Goal: Information Seeking & Learning: Check status

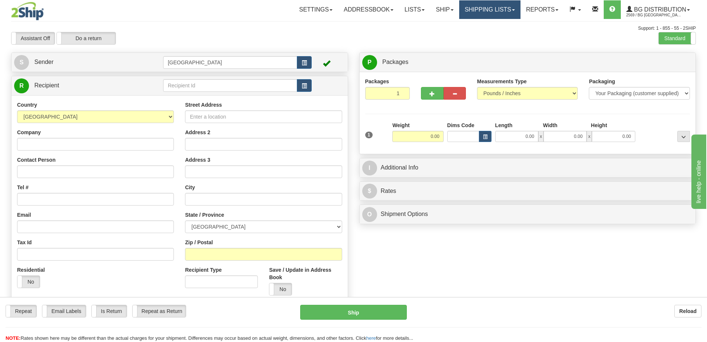
click at [512, 7] on link "Shipping lists" at bounding box center [489, 9] width 61 height 19
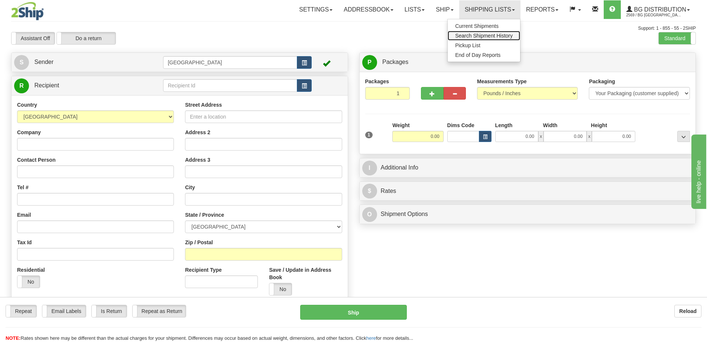
click at [476, 37] on span "Search Shipment History" at bounding box center [484, 36] width 58 height 6
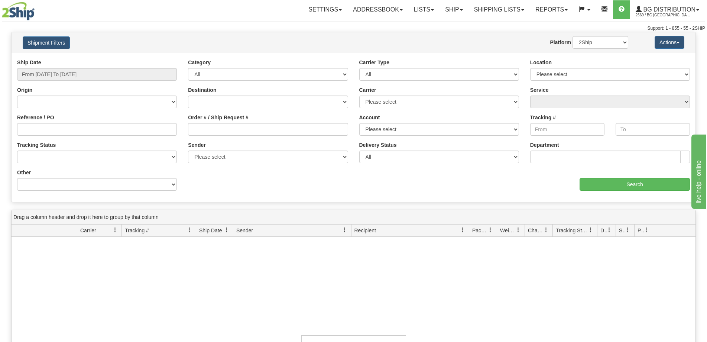
click at [151, 83] on div "Ship Date From [DATE] To [DATE]" at bounding box center [97, 73] width 171 height 28
type input "[DATE]"
click at [150, 75] on input "From [DATE] To [DATE]" at bounding box center [97, 74] width 160 height 13
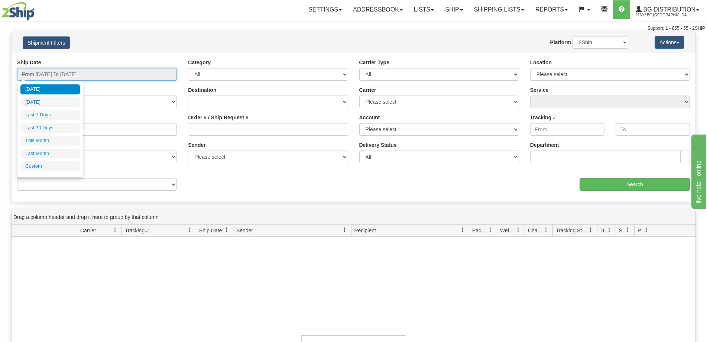
type input "[DATE]"
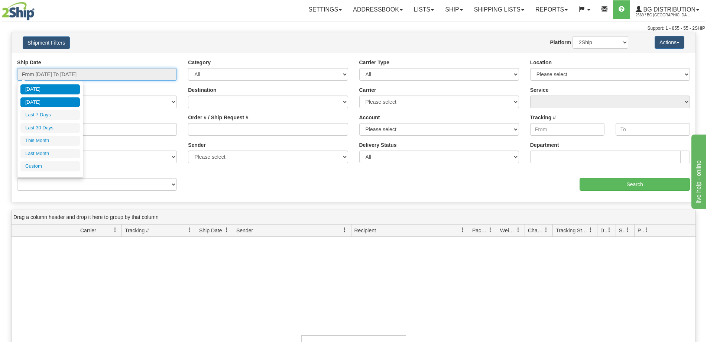
type input "[DATE]"
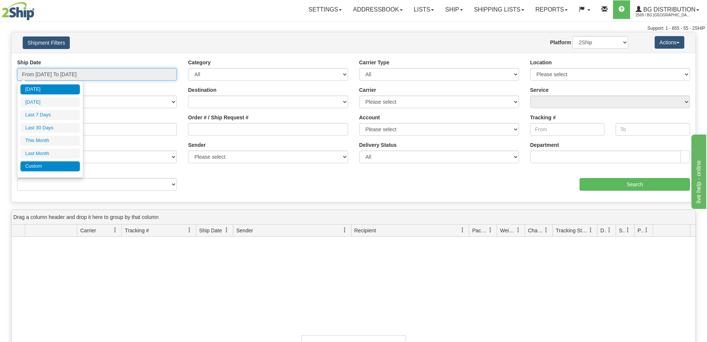
type input "[DATE]"
click at [42, 167] on li "Custom" at bounding box center [49, 166] width 59 height 10
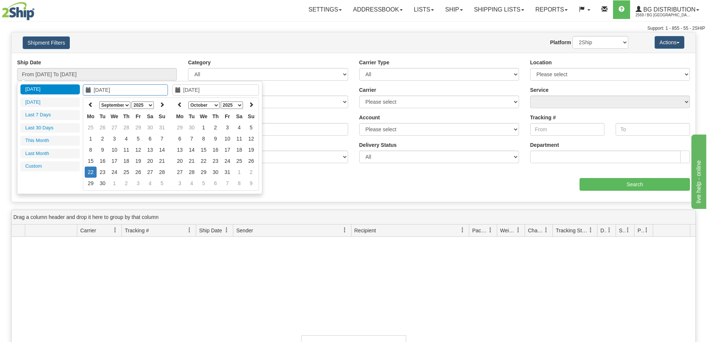
click at [111, 103] on select "January February March April May June July August September October November De…" at bounding box center [114, 104] width 31 height 7
type input "[DATE]"
click at [114, 160] on td "19" at bounding box center [115, 160] width 12 height 11
type input "03/19/2025"
click at [114, 160] on td "19" at bounding box center [115, 160] width 12 height 11
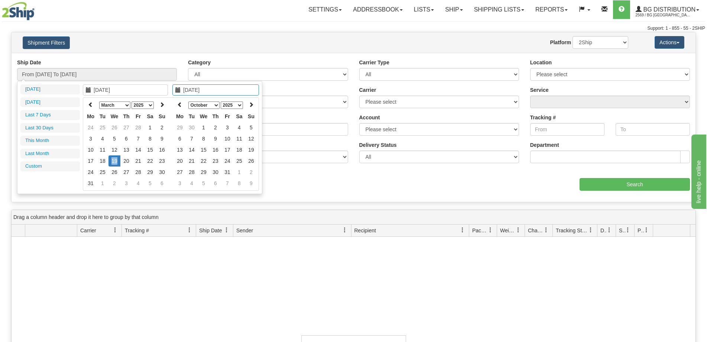
type input "From 03/19/2025 To 03/19/2025"
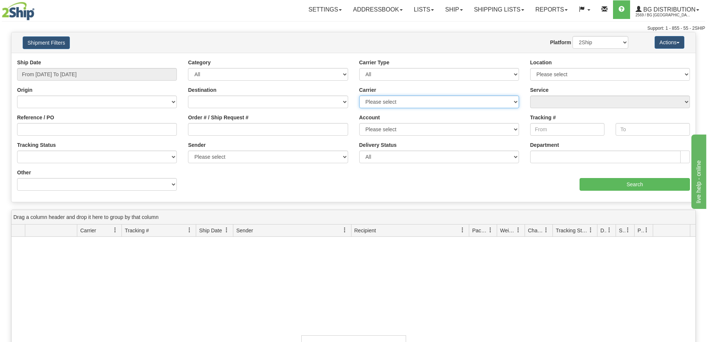
click at [438, 98] on select "Please select 2SHIP LTL 2Ship Today A&B Courier Ace Courier Canada Post Canpar …" at bounding box center [439, 102] width 160 height 13
select select "17"
click at [359, 96] on select "Please select 2SHIP LTL 2Ship Today A&B Courier Ace Courier Canada Post Canpar …" at bounding box center [439, 102] width 160 height 13
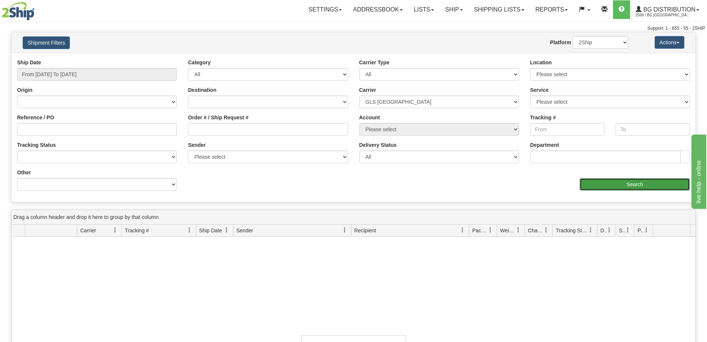
click at [599, 178] on input "Search" at bounding box center [635, 184] width 110 height 13
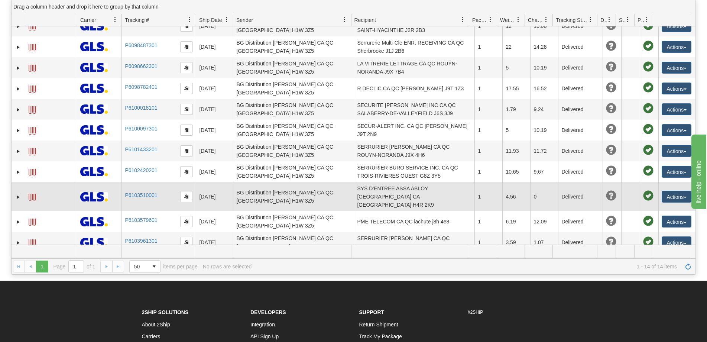
scroll to position [74, 0]
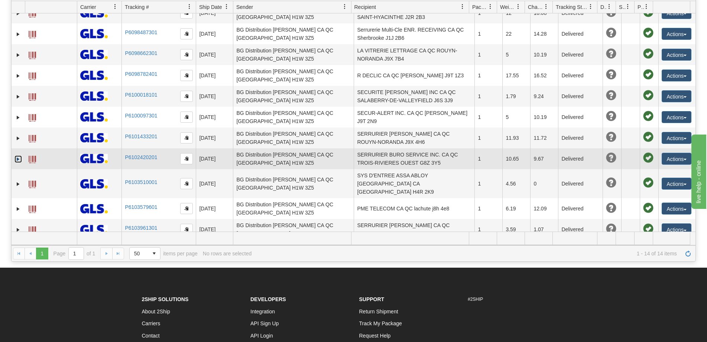
click at [17, 158] on link "Expand" at bounding box center [17, 158] width 7 height 7
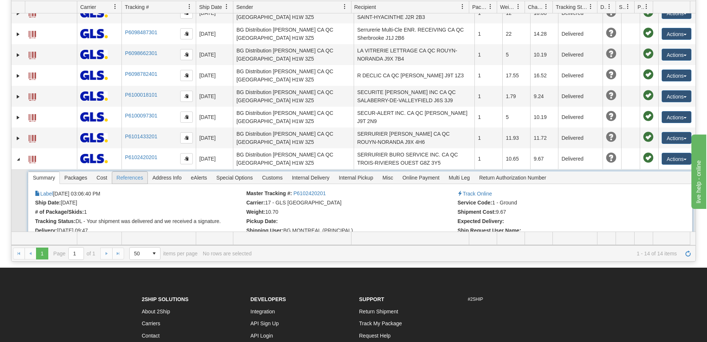
click at [138, 174] on span "References" at bounding box center [130, 178] width 36 height 12
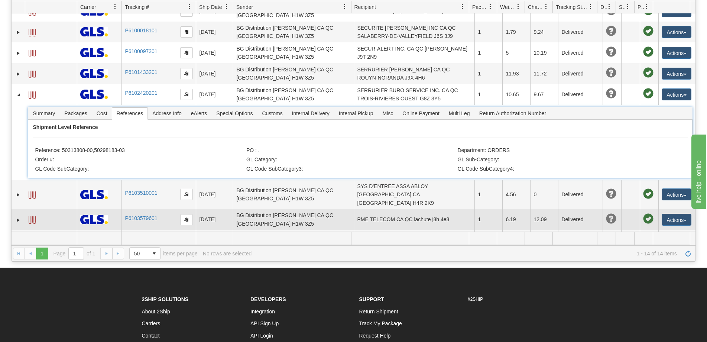
scroll to position [148, 0]
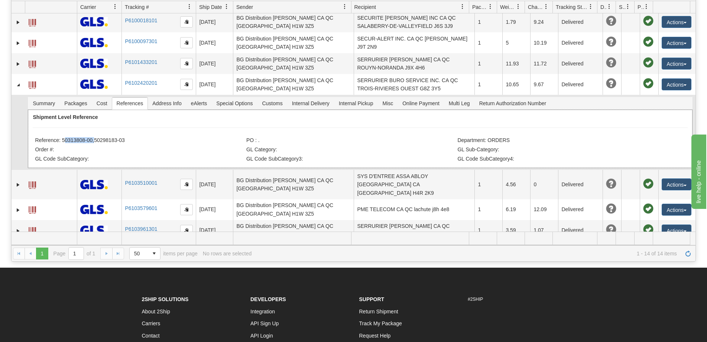
drag, startPoint x: 63, startPoint y: 139, endPoint x: 92, endPoint y: 139, distance: 29.0
click at [92, 139] on li "Reference: 50313808-00,50298183-03" at bounding box center [140, 140] width 210 height 7
copy li "50313808-00"
